Goal: Use online tool/utility: Use online tool/utility

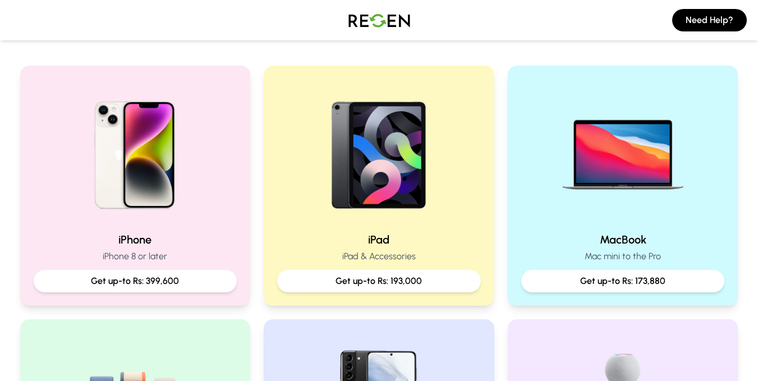
scroll to position [193, 0]
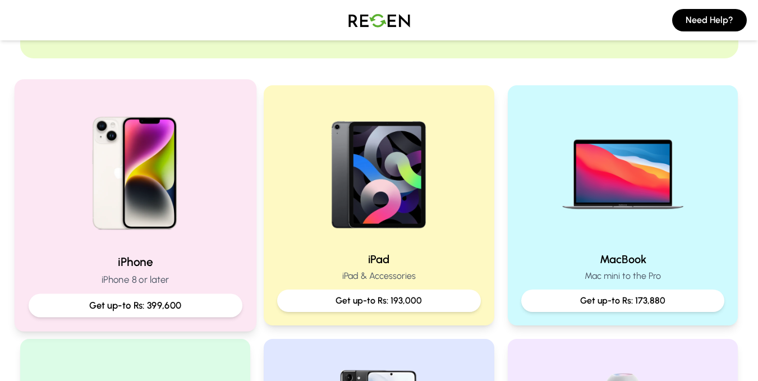
click at [90, 172] on img at bounding box center [134, 169] width 151 height 151
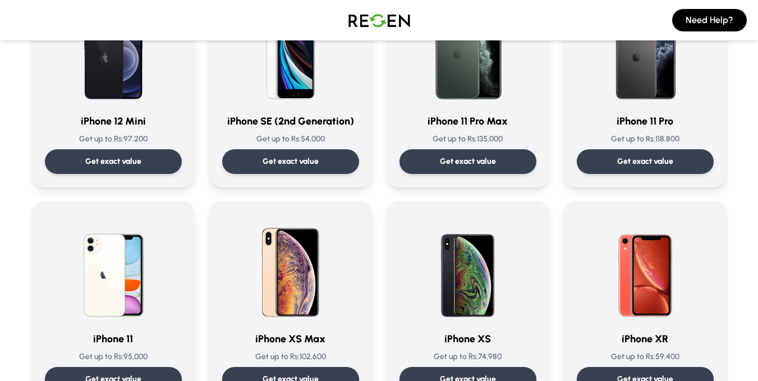
scroll to position [1066, 0]
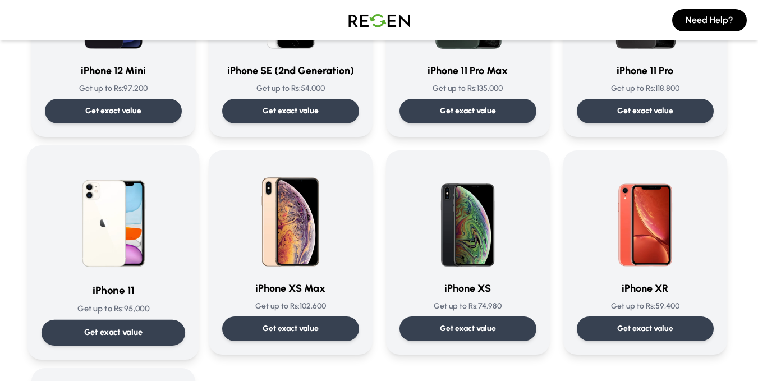
click at [59, 345] on div "Get exact value" at bounding box center [113, 333] width 144 height 26
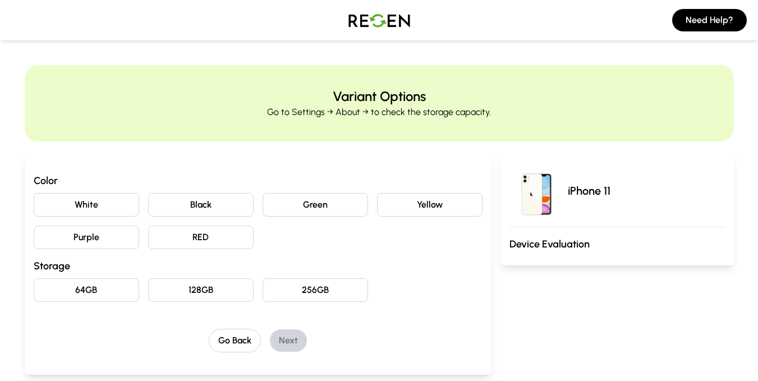
click at [168, 207] on button "Black" at bounding box center [201, 205] width 106 height 24
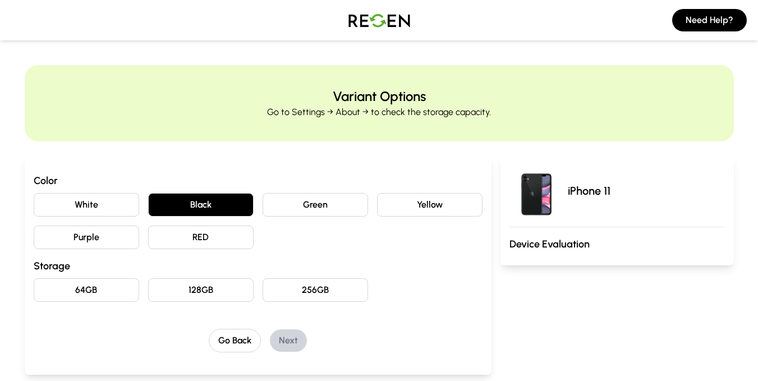
click at [84, 293] on button "64GB" at bounding box center [87, 290] width 106 height 24
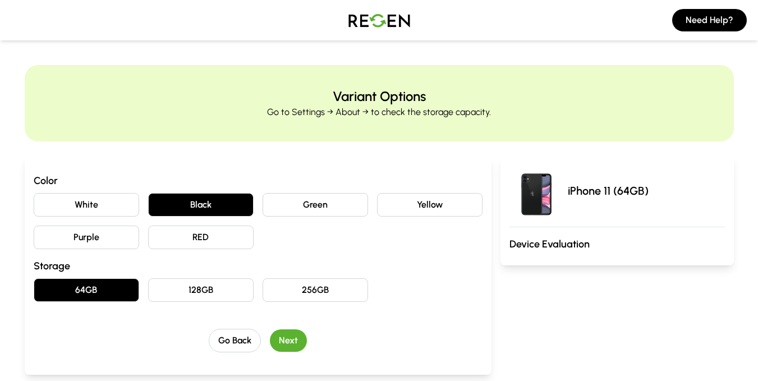
click at [286, 331] on button "Next" at bounding box center [288, 340] width 37 height 22
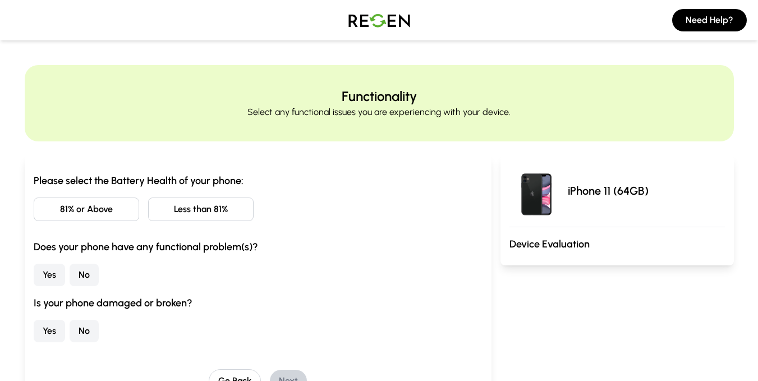
click at [123, 214] on button "81% or Above" at bounding box center [87, 210] width 106 height 24
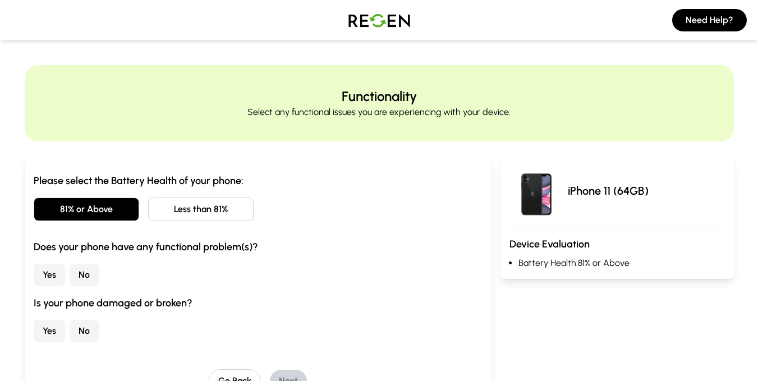
click at [80, 281] on button "No" at bounding box center [84, 275] width 29 height 22
click at [89, 337] on button "No" at bounding box center [84, 331] width 29 height 22
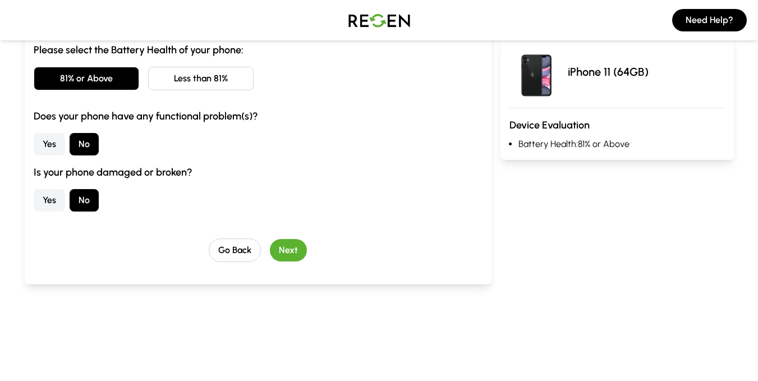
scroll to position [135, 0]
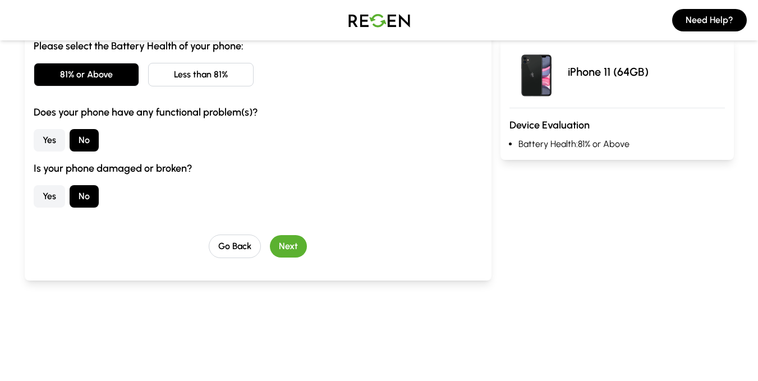
click at [283, 238] on button "Next" at bounding box center [288, 246] width 37 height 22
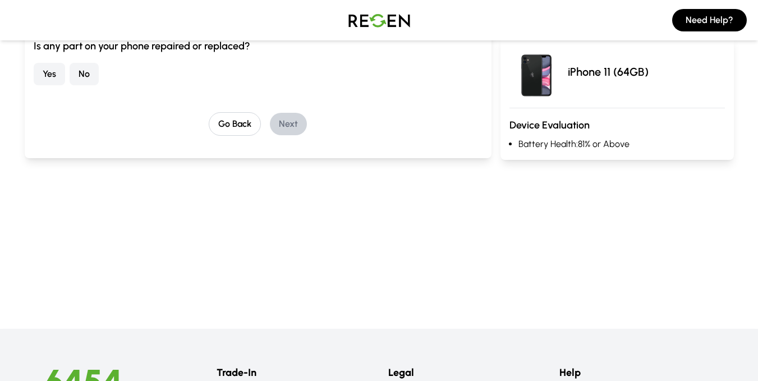
click at [78, 78] on button "No" at bounding box center [84, 74] width 29 height 22
click at [291, 123] on button "Next" at bounding box center [288, 124] width 37 height 22
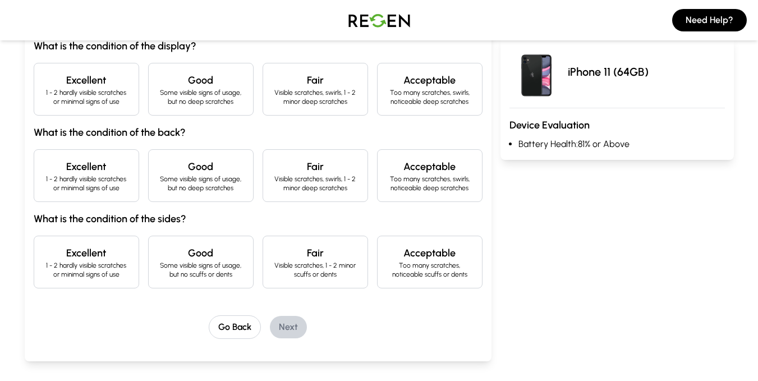
click at [109, 109] on div "Excellent 1 - 2 hardly visible scratches or minimal signs of use" at bounding box center [87, 89] width 106 height 53
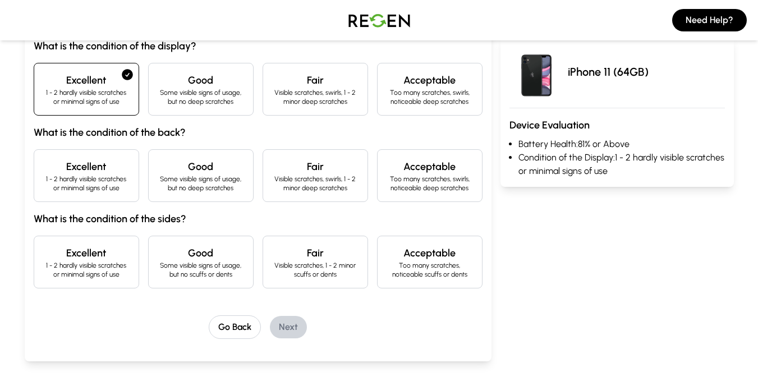
click at [103, 189] on p "1 - 2 hardly visible scratches or minimal signs of use" at bounding box center [86, 184] width 86 height 18
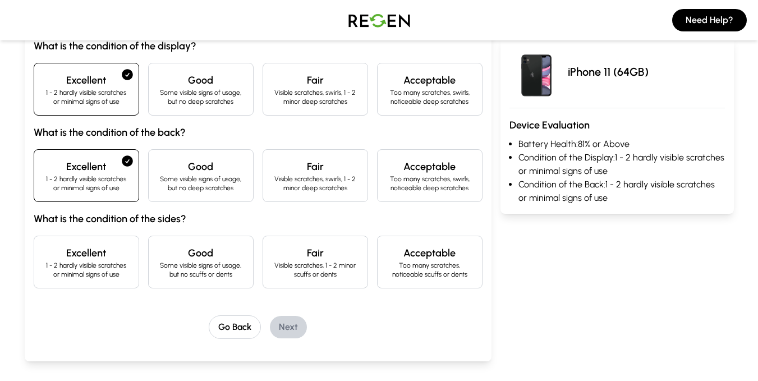
click at [85, 250] on h4 "Excellent" at bounding box center [86, 253] width 86 height 16
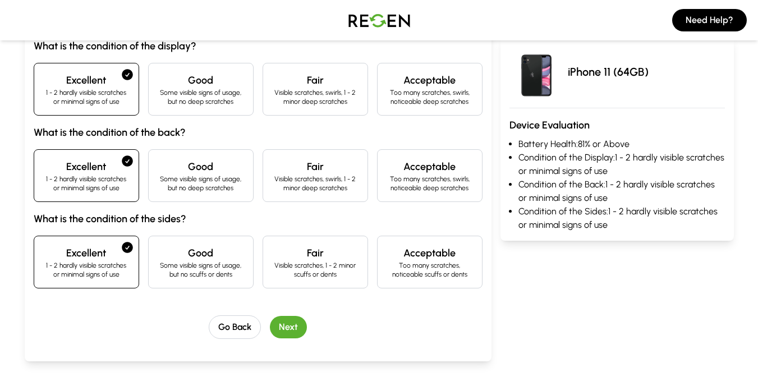
click at [279, 325] on button "Next" at bounding box center [288, 327] width 37 height 22
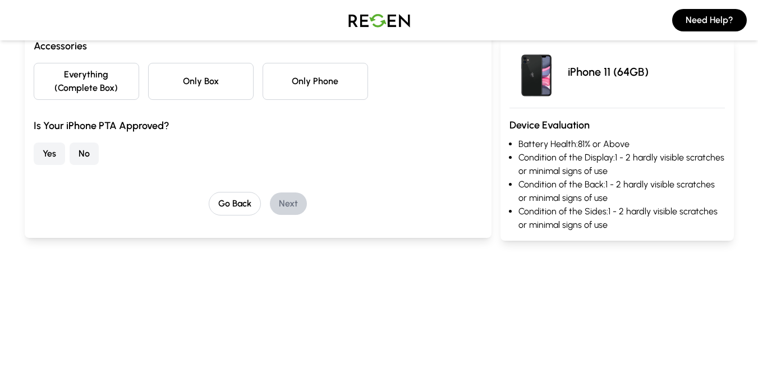
click at [346, 68] on button "Only Phone" at bounding box center [316, 81] width 106 height 37
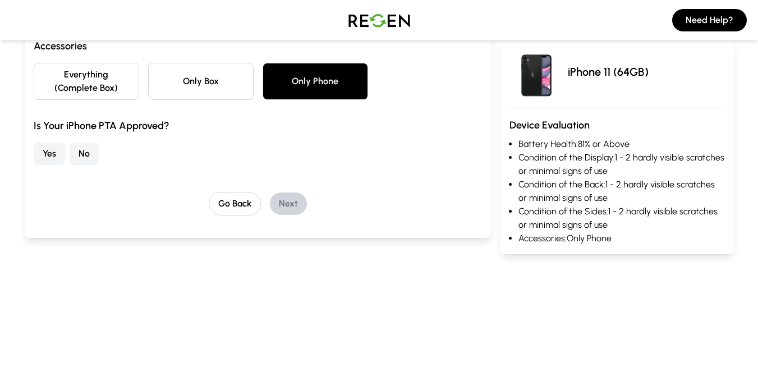
click at [85, 152] on button "No" at bounding box center [84, 154] width 29 height 22
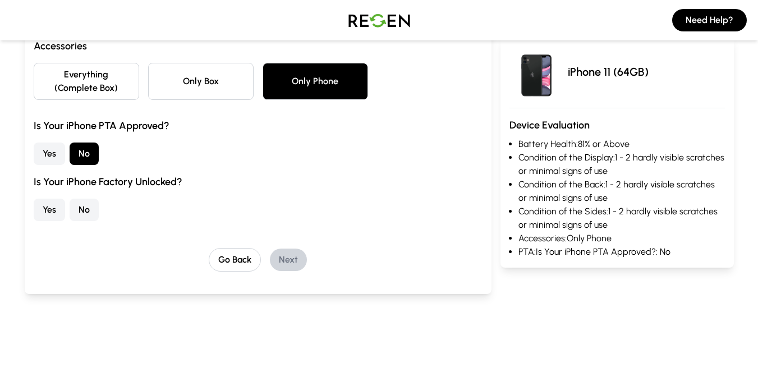
click at [92, 209] on button "No" at bounding box center [84, 210] width 29 height 22
click at [286, 260] on button "Next" at bounding box center [288, 260] width 37 height 22
